Goal: Check status

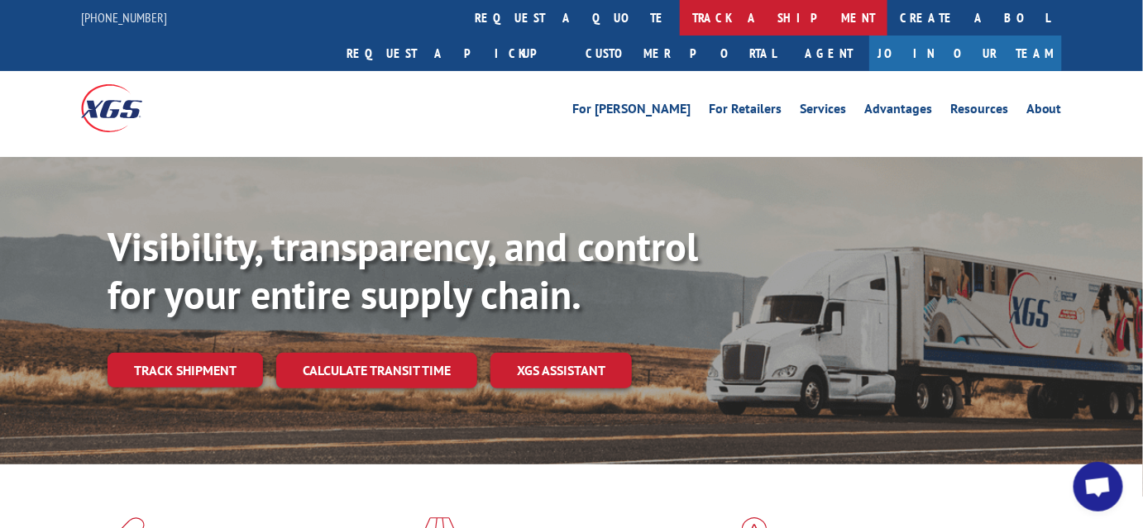
click at [680, 21] on link "track a shipment" at bounding box center [784, 18] width 208 height 36
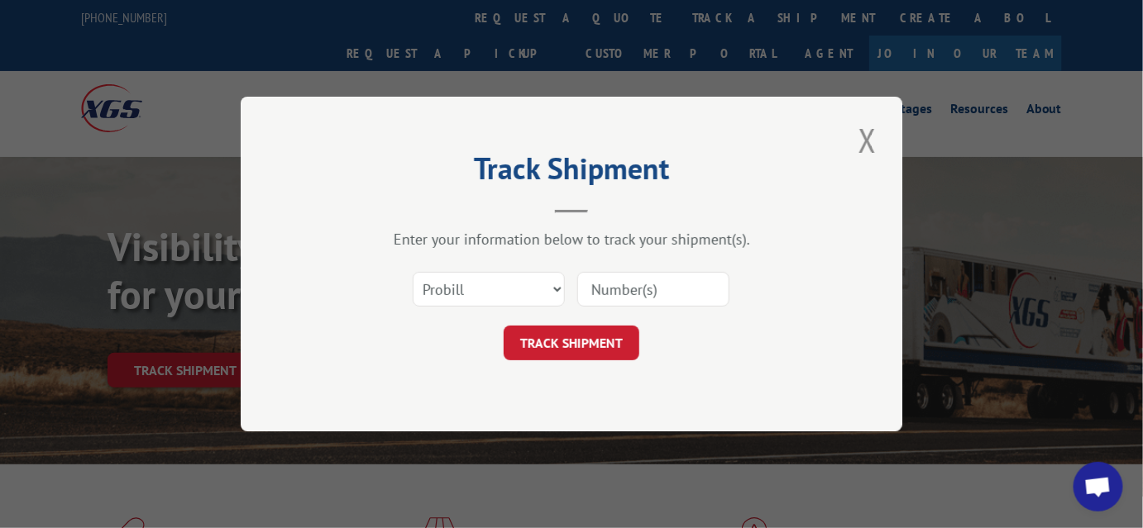
click at [634, 286] on input at bounding box center [653, 289] width 152 height 35
paste input "17462879"
click at [577, 343] on button "TRACK SHIPMENT" at bounding box center [571, 343] width 136 height 35
click at [584, 288] on input "17462879" at bounding box center [653, 289] width 152 height 35
click at [871, 141] on button "Close modal" at bounding box center [867, 139] width 28 height 45
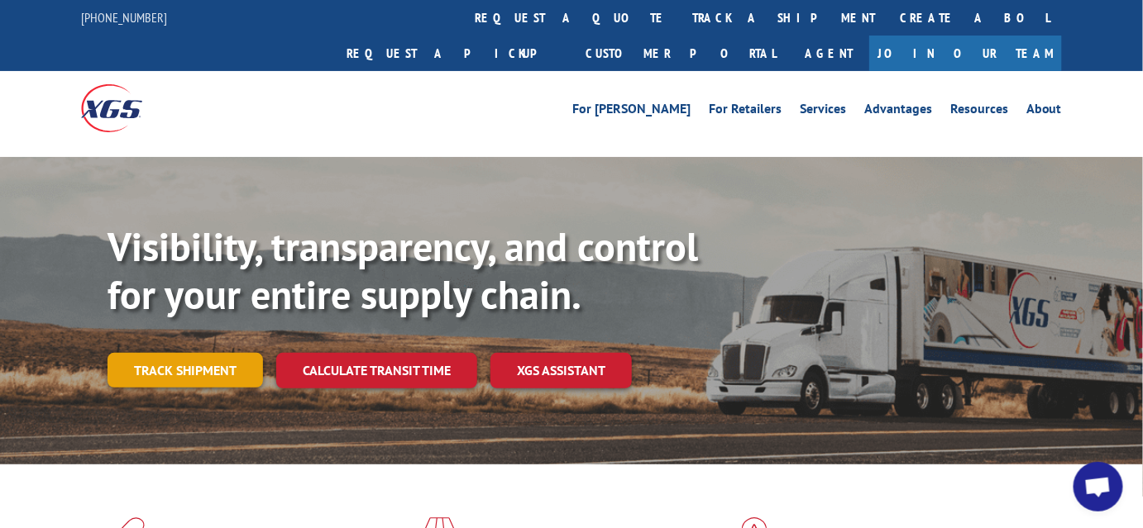
click at [147, 353] on link "Track shipment" at bounding box center [184, 370] width 155 height 35
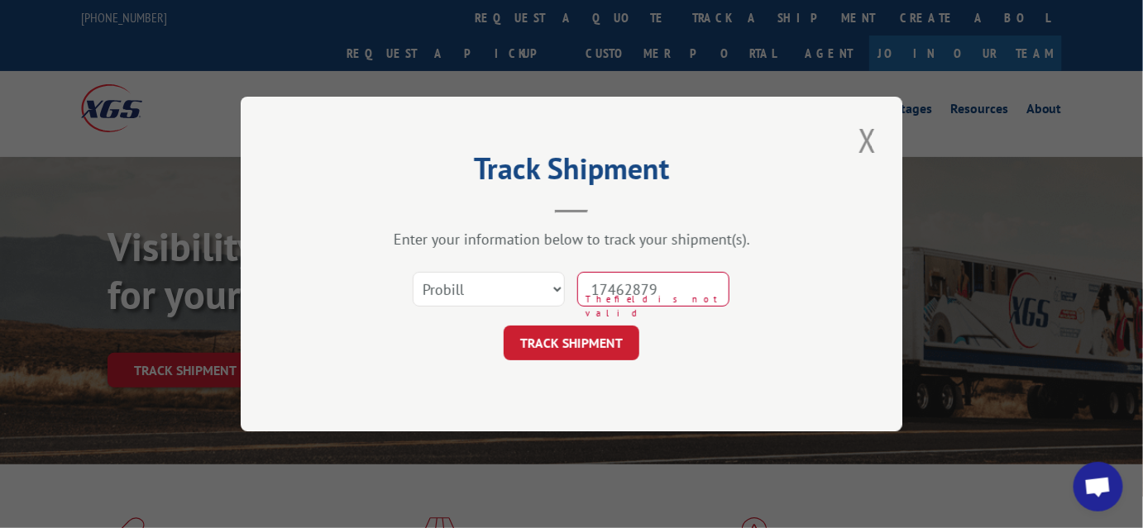
click at [685, 294] on input "17462879" at bounding box center [653, 289] width 152 height 35
type input "1"
click at [582, 284] on input at bounding box center [653, 289] width 152 height 35
paste input "17462879"
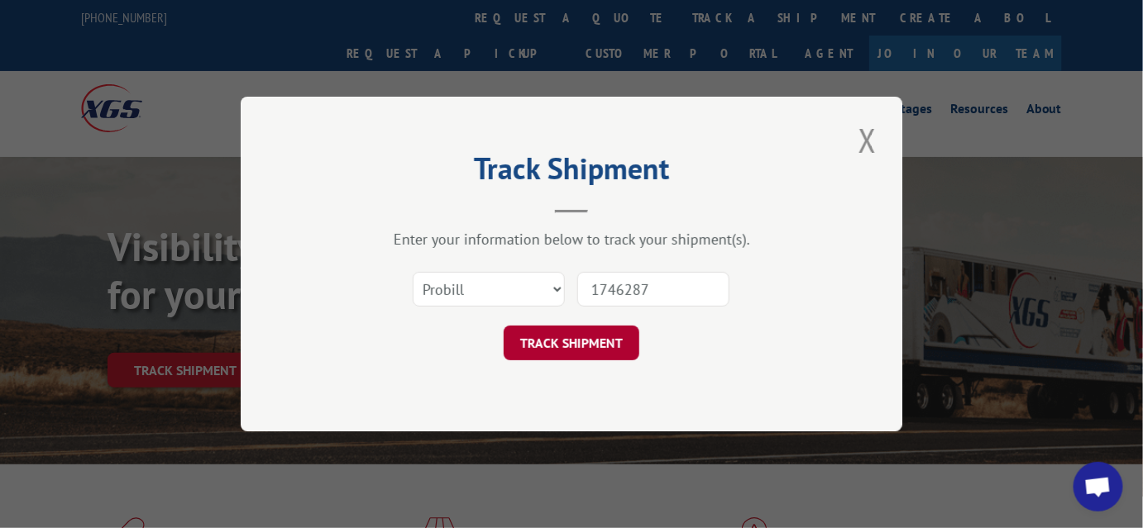
type input "1746287"
click at [592, 348] on button "TRACK SHIPMENT" at bounding box center [571, 343] width 136 height 35
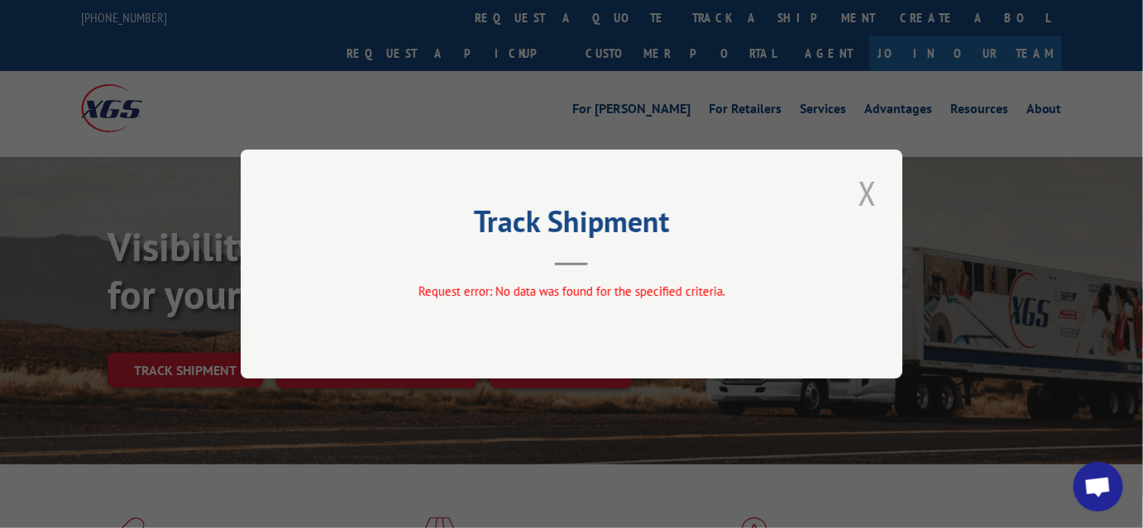
click at [870, 191] on button "Close modal" at bounding box center [867, 192] width 28 height 45
